Goal: Book appointment/travel/reservation

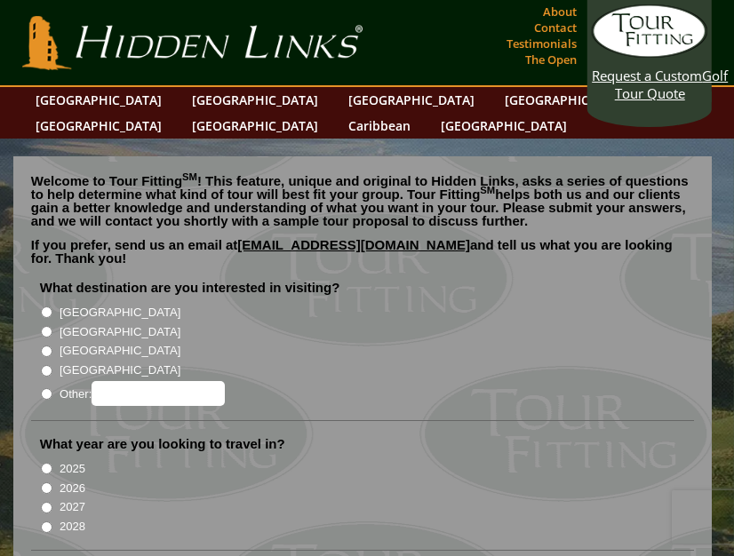
radio input "true"
click at [156, 381] on input "Other:" at bounding box center [157, 393] width 133 height 25
click at [211, 381] on input "Other:" at bounding box center [157, 393] width 133 height 25
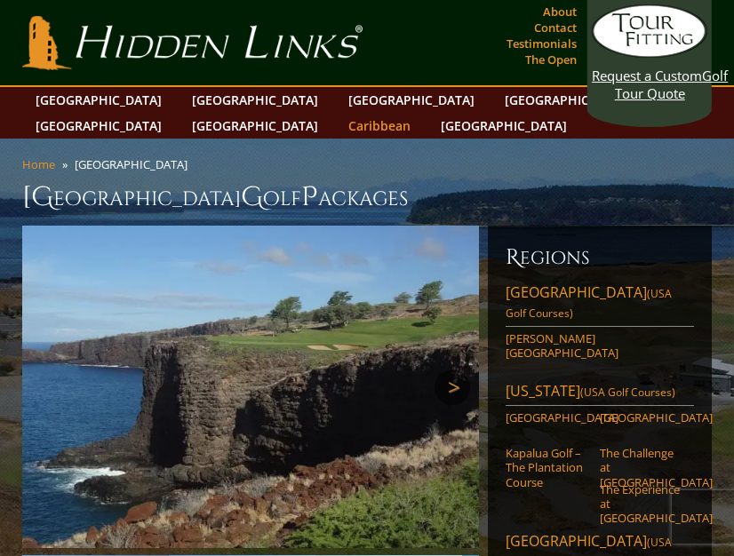
click at [419, 113] on link "Caribbean" at bounding box center [379, 126] width 80 height 26
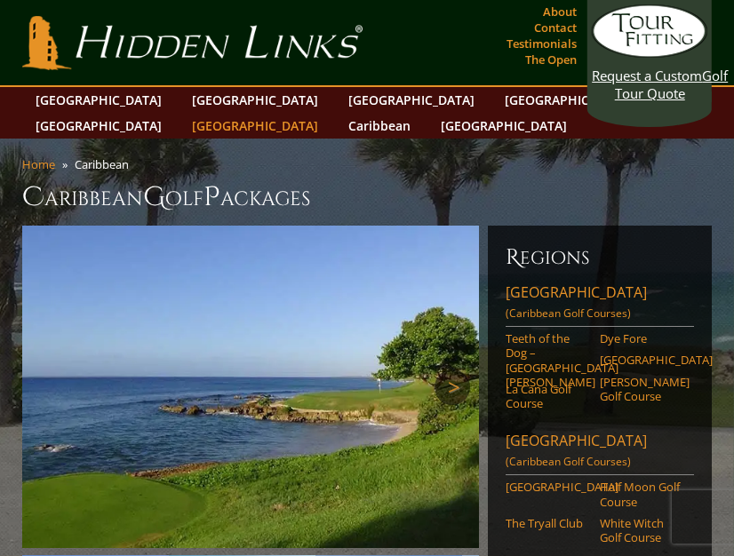
click at [327, 113] on link "[GEOGRAPHIC_DATA]" at bounding box center [255, 126] width 144 height 26
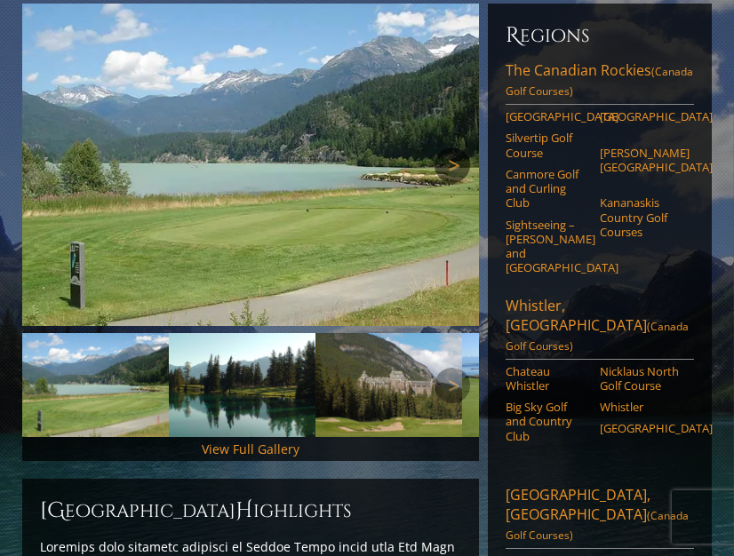
scroll to position [250, 0]
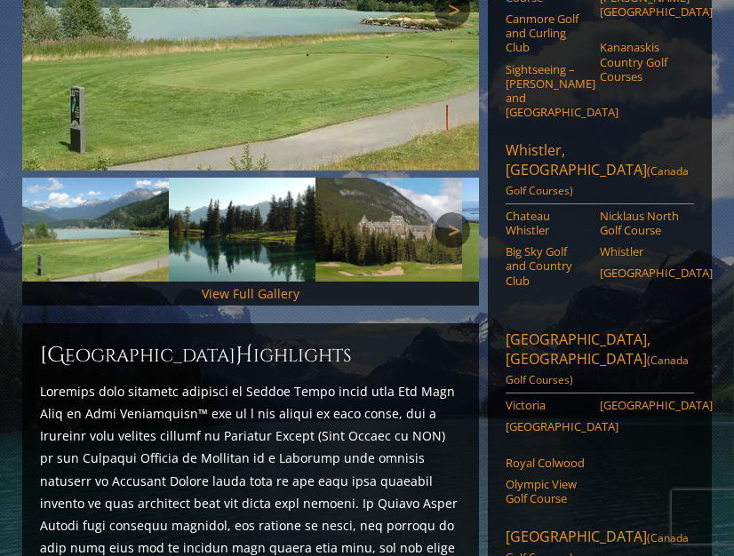
scroll to position [0, 0]
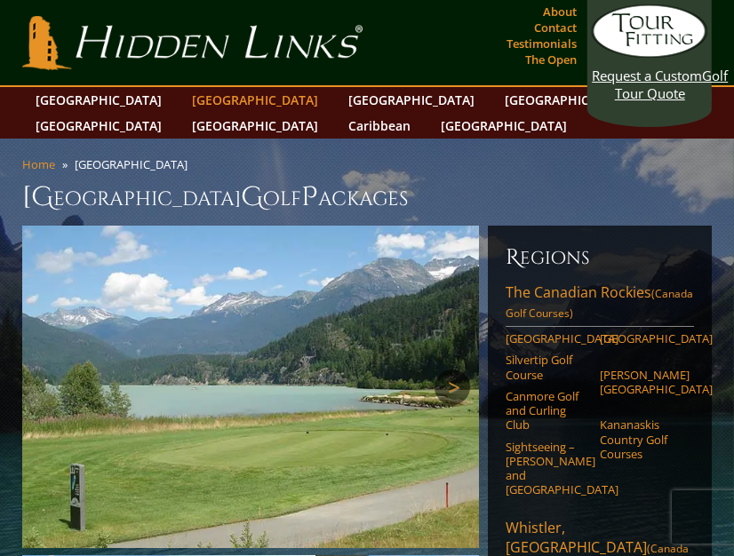
click at [183, 100] on link "[GEOGRAPHIC_DATA]" at bounding box center [255, 100] width 144 height 26
